Goal: Task Accomplishment & Management: Manage account settings

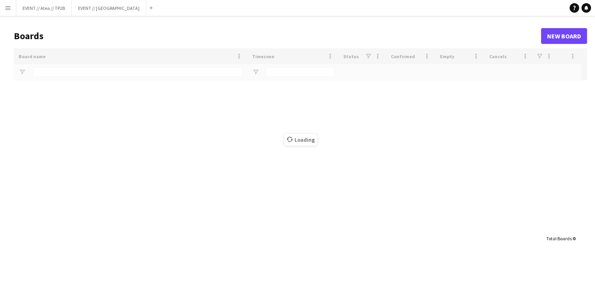
type input "******"
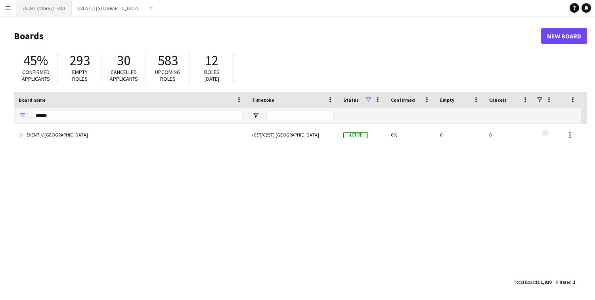
click at [51, 13] on button "EVENT // Atea // TP2B Close" at bounding box center [43, 7] width 55 height 15
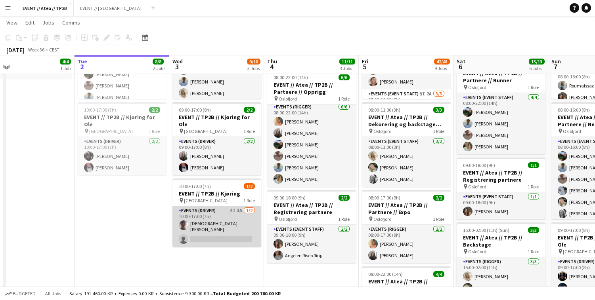
scroll to position [110, 0]
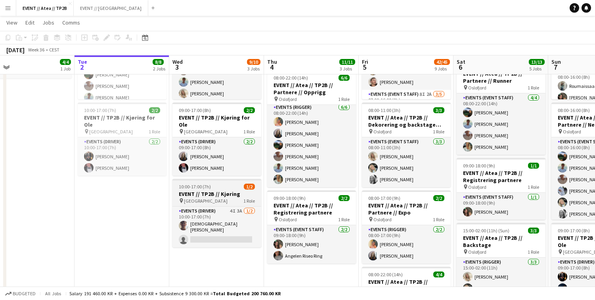
click at [213, 198] on div "pin Oslo 1 Role" at bounding box center [216, 201] width 89 height 6
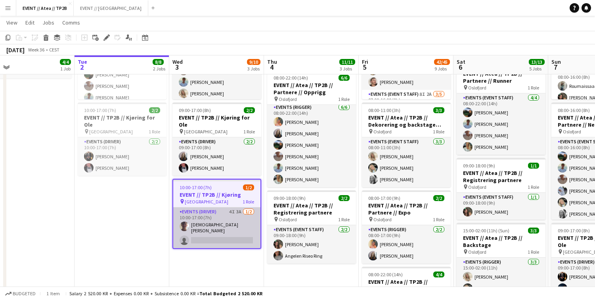
click at [215, 219] on app-card-role "Events (Driver) 4I 3A [DATE] 10:00-17:00 (7h) [DEMOGRAPHIC_DATA][PERSON_NAME] s…" at bounding box center [216, 228] width 87 height 41
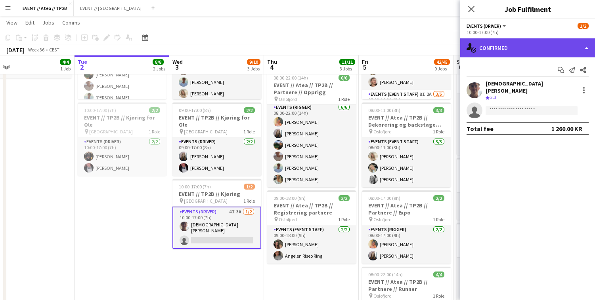
click at [534, 46] on div "single-neutral-actions-check-2 Confirmed" at bounding box center [527, 47] width 135 height 19
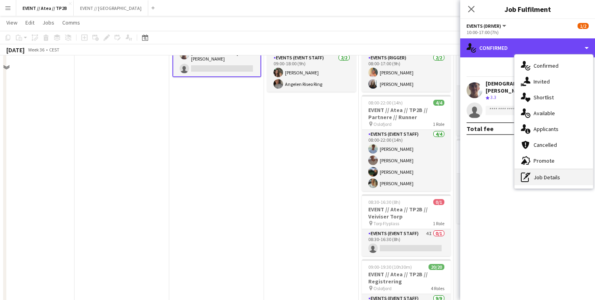
scroll to position [291, 0]
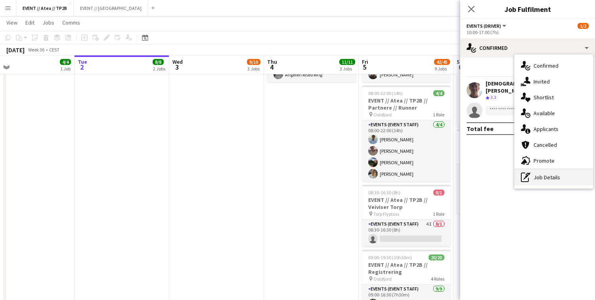
click at [545, 175] on div "pen-write Job Details" at bounding box center [553, 178] width 78 height 16
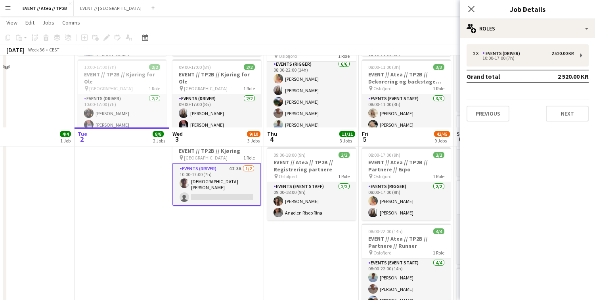
scroll to position [125, 0]
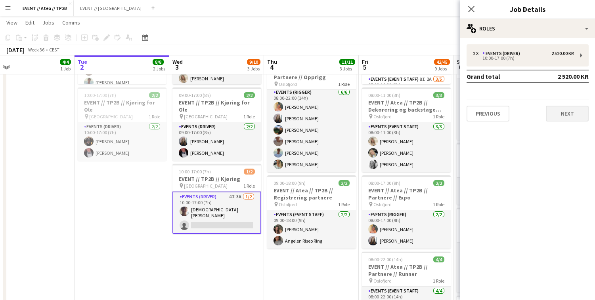
click at [563, 121] on button "Next" at bounding box center [566, 114] width 43 height 16
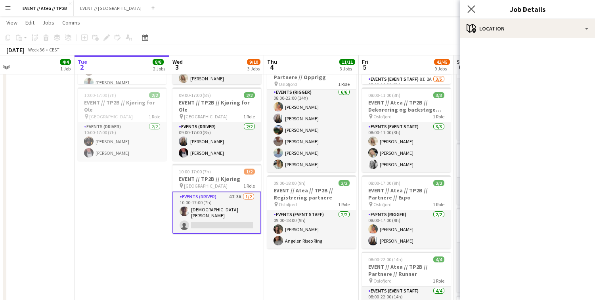
click at [470, 5] on app-icon "Close pop-in" at bounding box center [470, 9] width 11 height 11
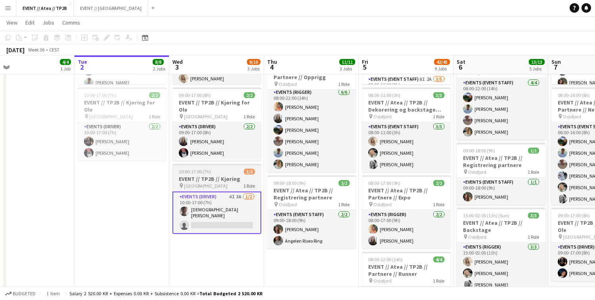
click at [200, 175] on h3 "EVENT // TP2B // Kjøring" at bounding box center [216, 178] width 89 height 7
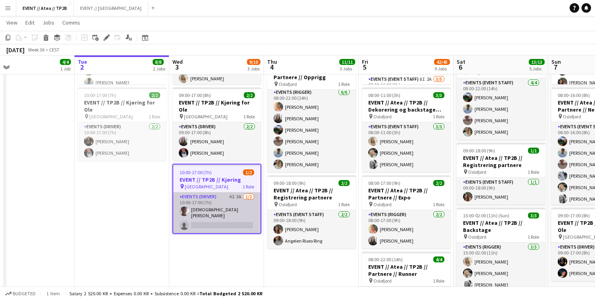
click at [206, 201] on app-card-role "Events (Driver) 4I 3A [DATE] 10:00-17:00 (7h) [DEMOGRAPHIC_DATA][PERSON_NAME] s…" at bounding box center [216, 213] width 87 height 41
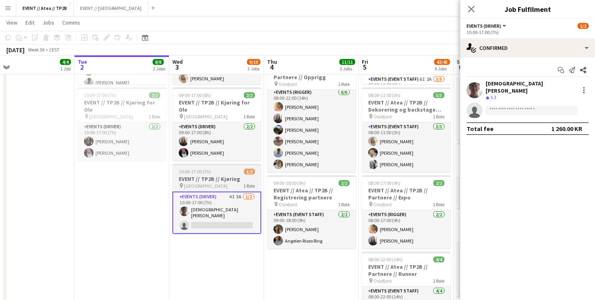
click at [212, 169] on div "10:00-17:00 (7h) 1/2" at bounding box center [216, 172] width 89 height 6
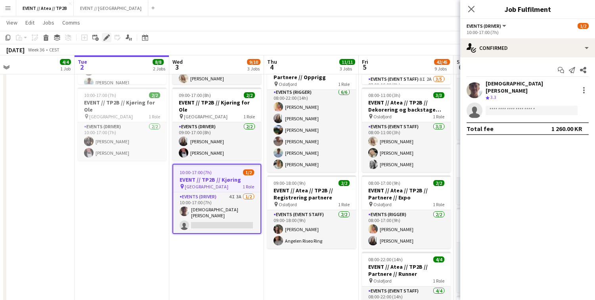
click at [105, 36] on icon "Edit" at bounding box center [106, 37] width 6 height 6
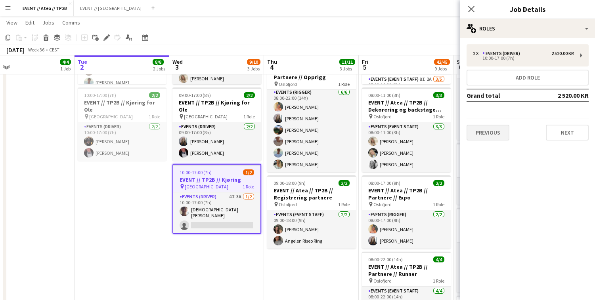
click at [492, 128] on button "Previous" at bounding box center [487, 133] width 43 height 16
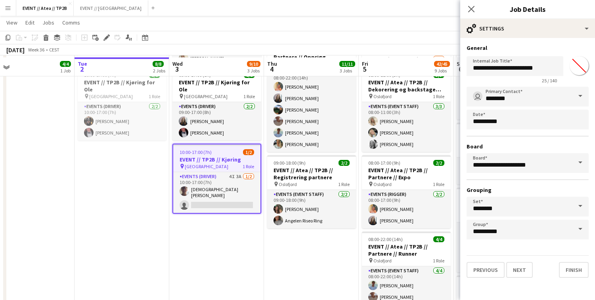
scroll to position [147, 0]
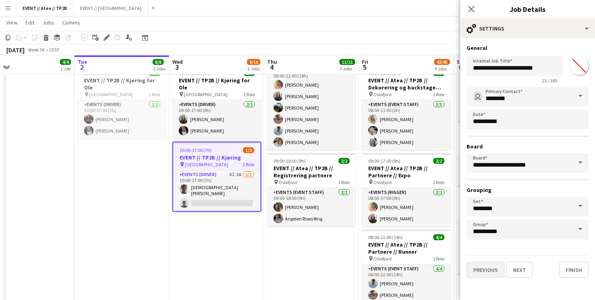
click at [483, 269] on button "Previous" at bounding box center [485, 270] width 38 height 16
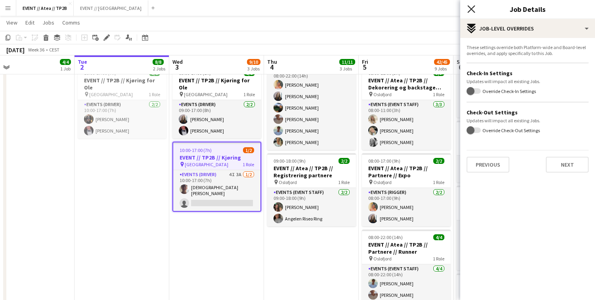
click at [469, 8] on icon at bounding box center [471, 9] width 8 height 8
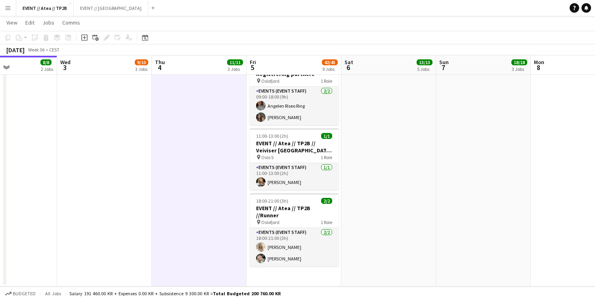
scroll to position [610, 0]
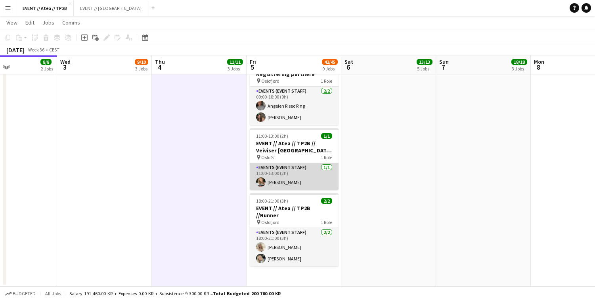
click at [287, 168] on app-card-role "Events (Event Staff) [DATE] 11:00-13:00 (2h) [PERSON_NAME]" at bounding box center [294, 176] width 89 height 27
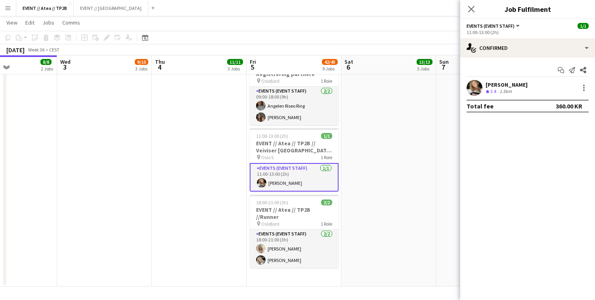
click at [468, 92] on app-user-avatar at bounding box center [474, 88] width 16 height 16
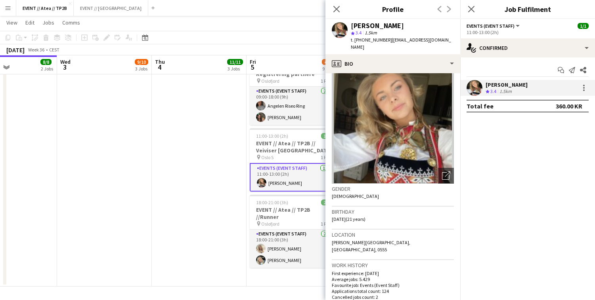
scroll to position [21, 0]
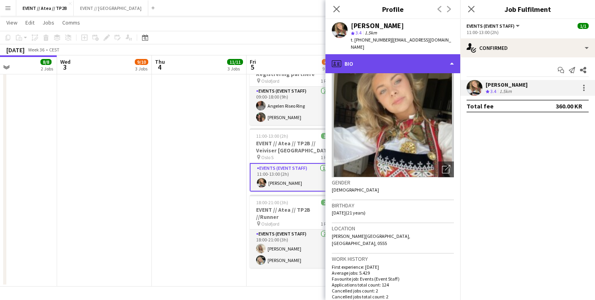
click at [412, 55] on div "profile Bio" at bounding box center [392, 63] width 135 height 19
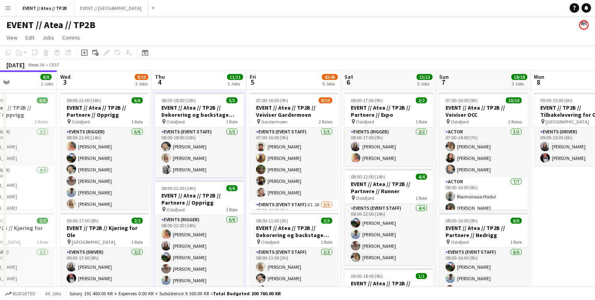
scroll to position [0, 0]
